Goal: Complete application form

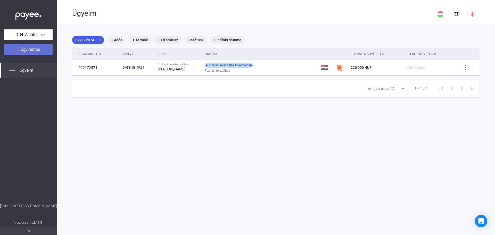
click at [47, 52] on div "Ügyindítás" at bounding box center [28, 49] width 45 height 6
